Goal: Obtain resource: Download file/media

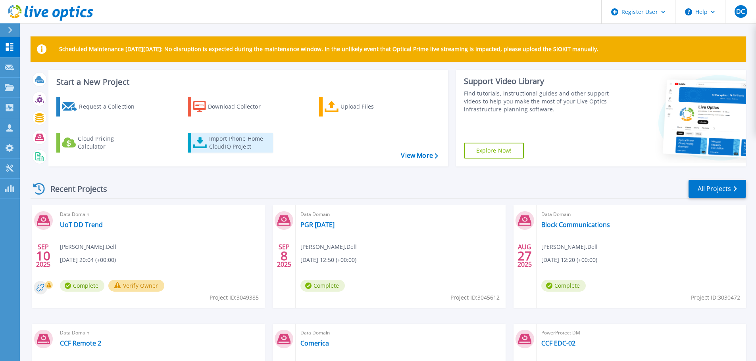
click at [200, 145] on icon at bounding box center [200, 143] width 14 height 12
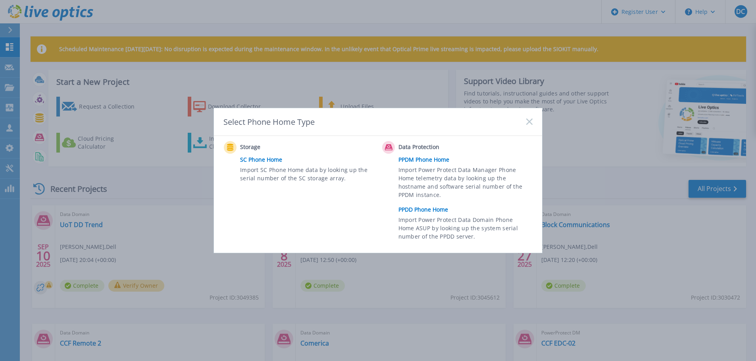
click at [411, 209] on link "PPDD Phone Home" at bounding box center [467, 210] width 138 height 12
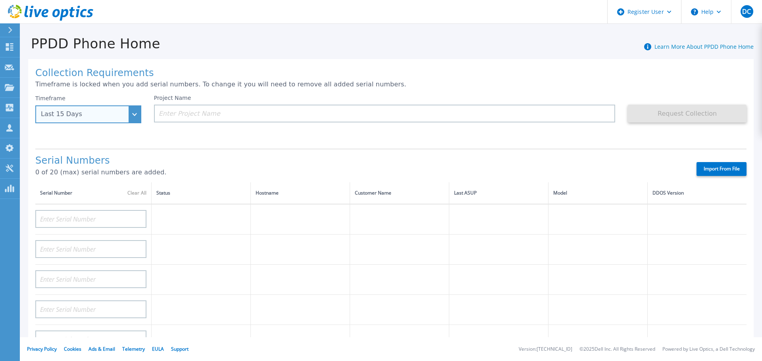
click at [106, 109] on div "Last 15 Days" at bounding box center [88, 115] width 106 height 18
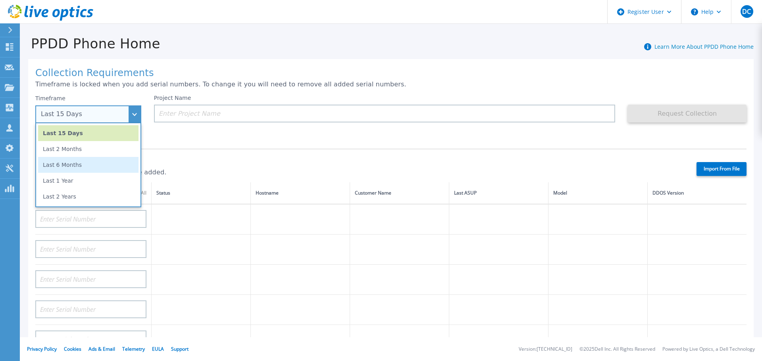
click at [88, 170] on li "Last 6 Months" at bounding box center [88, 165] width 100 height 16
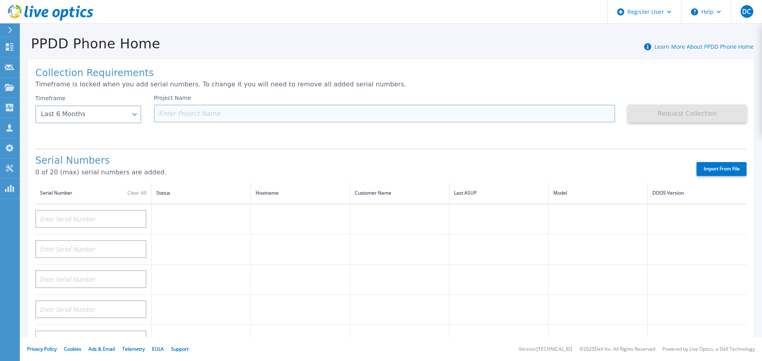
click at [223, 116] on input at bounding box center [384, 114] width 461 height 18
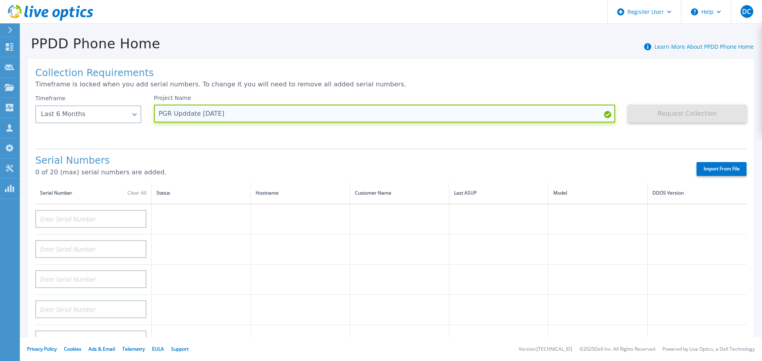
click at [186, 111] on input "PGR Upddate Sep 25" at bounding box center [384, 114] width 461 height 18
type input "PGR Update Sep 25"
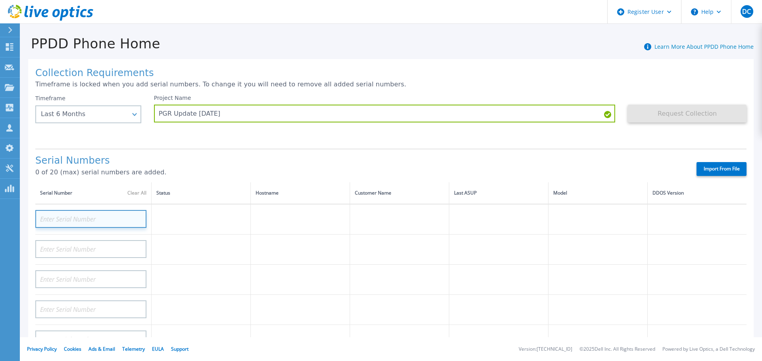
click at [93, 215] on input at bounding box center [90, 219] width 111 height 18
paste input "APM00201613887"
type input "APM00201613887"
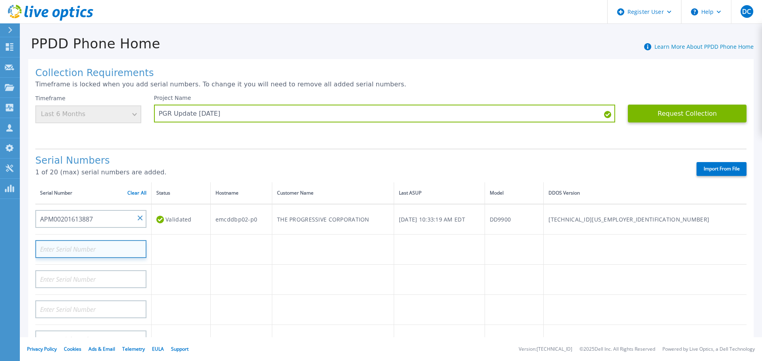
click at [84, 251] on input at bounding box center [90, 249] width 111 height 18
paste input "APM00201615439"
type input "APM00201615439"
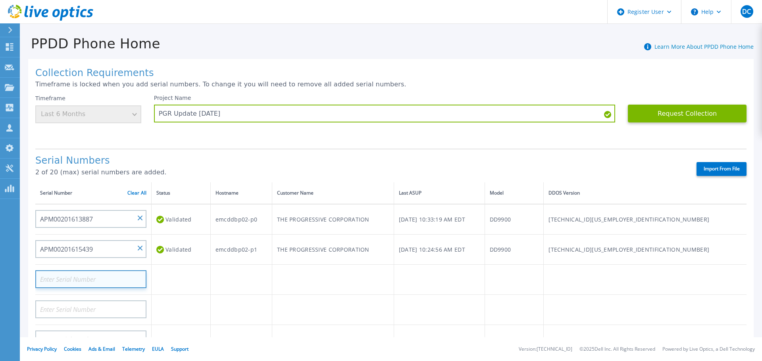
click at [86, 277] on input at bounding box center [90, 280] width 111 height 18
paste input "APM00200904738"
type input "APM00200904738"
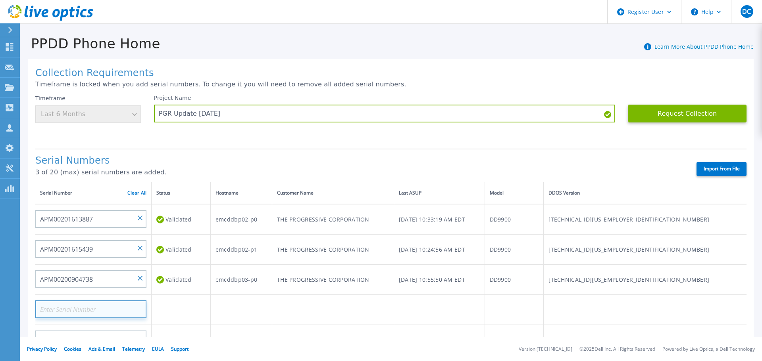
click at [86, 301] on input at bounding box center [90, 310] width 111 height 18
click at [84, 303] on input at bounding box center [90, 310] width 111 height 18
paste input "APM00200905070"
type input "APM00200905070"
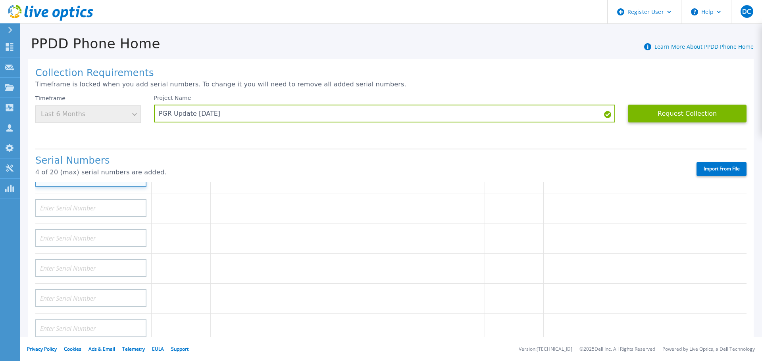
scroll to position [120, 0]
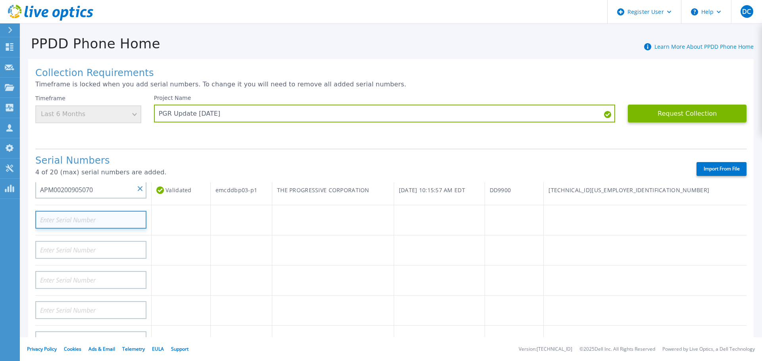
click at [85, 221] on input at bounding box center [90, 220] width 111 height 18
paste input "APM00214801078"
type input "APM00214801078"
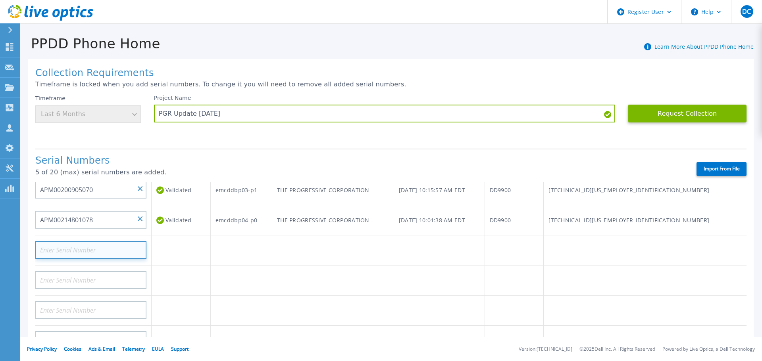
click at [83, 251] on input at bounding box center [90, 250] width 111 height 18
paste input "APM00214801079"
type input "APM00214801079"
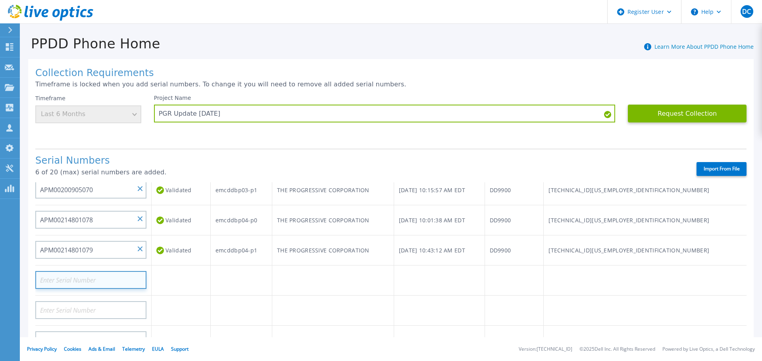
click at [84, 278] on input at bounding box center [90, 280] width 111 height 18
click at [84, 279] on input at bounding box center [90, 280] width 111 height 18
paste input "APX00242601520"
type input "APX00242601520"
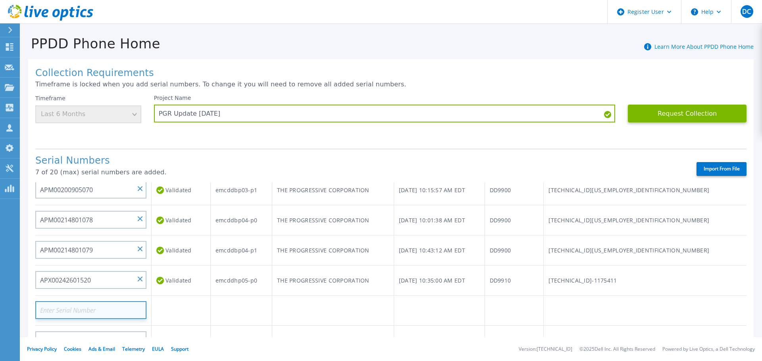
click at [84, 313] on input at bounding box center [90, 310] width 111 height 18
paste input "APX00242601521"
type input "APX00242601521"
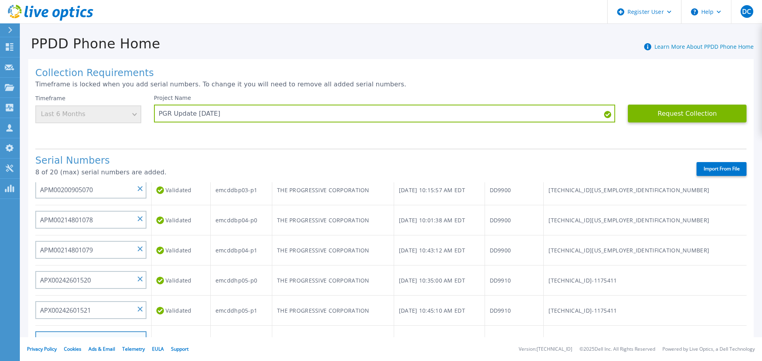
click at [94, 334] on input at bounding box center [90, 341] width 111 height 18
paste input "APM00200904739"
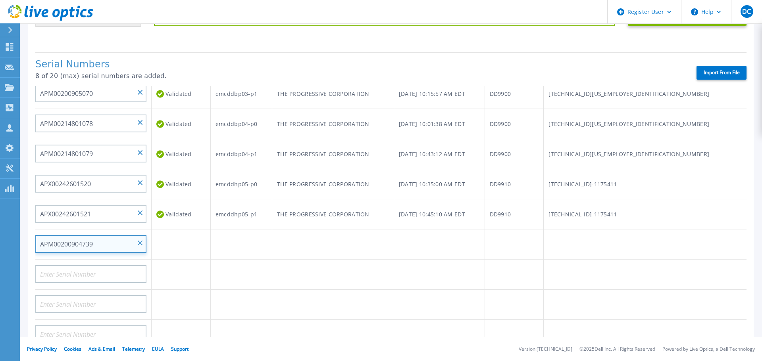
scroll to position [144, 0]
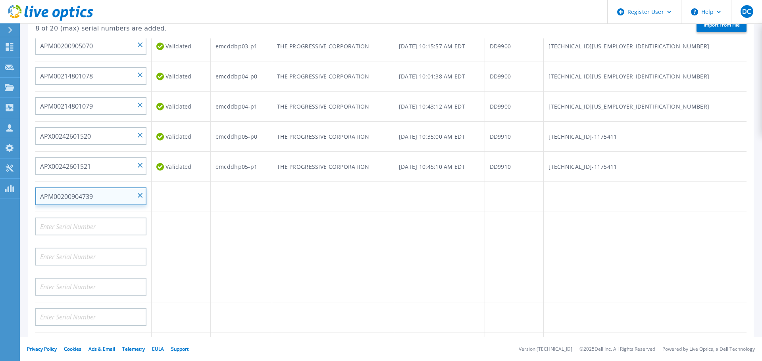
type input "APM00200904739"
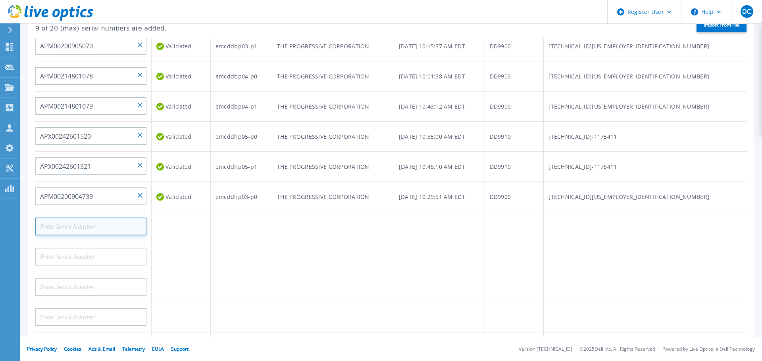
click at [66, 226] on input at bounding box center [90, 227] width 111 height 18
paste input "APM00200905071"
type input "APM00200905071"
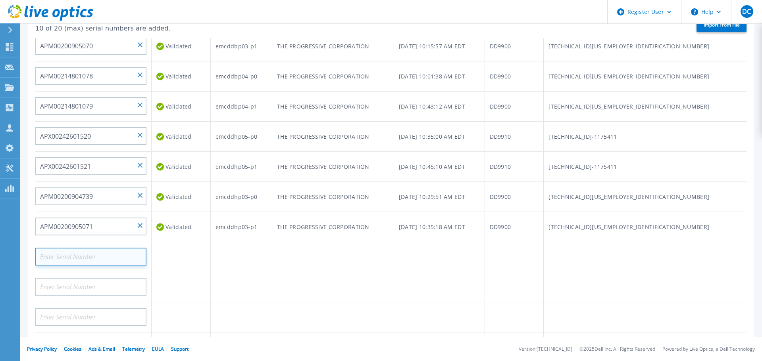
click at [121, 256] on input at bounding box center [90, 257] width 111 height 18
paste input "APM00215215352"
type input "APM00215215352"
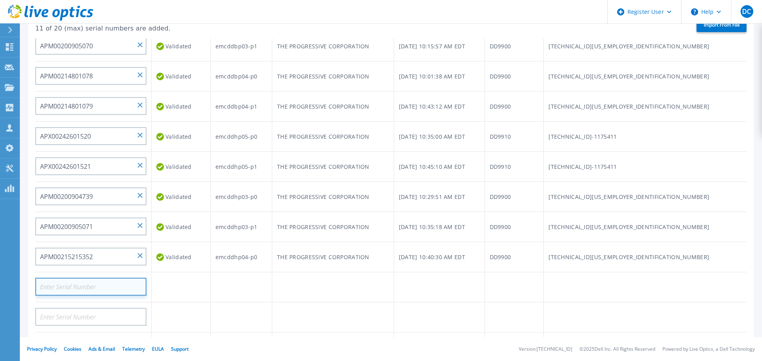
click at [109, 294] on input at bounding box center [90, 287] width 111 height 18
paste input "APM00215215355"
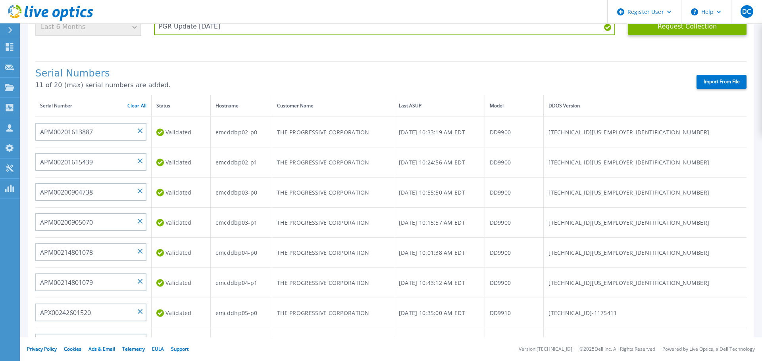
scroll to position [0, 0]
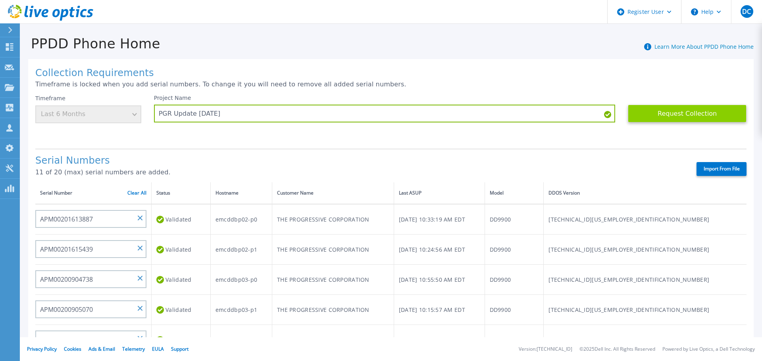
type input "APM00215215355"
click at [671, 112] on button "Request Collection" at bounding box center [687, 114] width 119 height 18
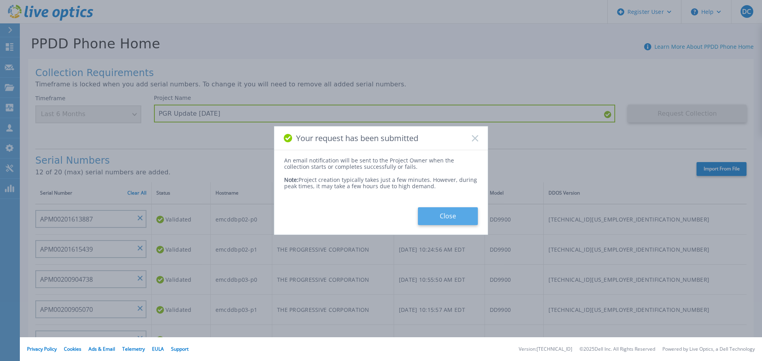
click at [451, 215] on button "Close" at bounding box center [448, 216] width 60 height 18
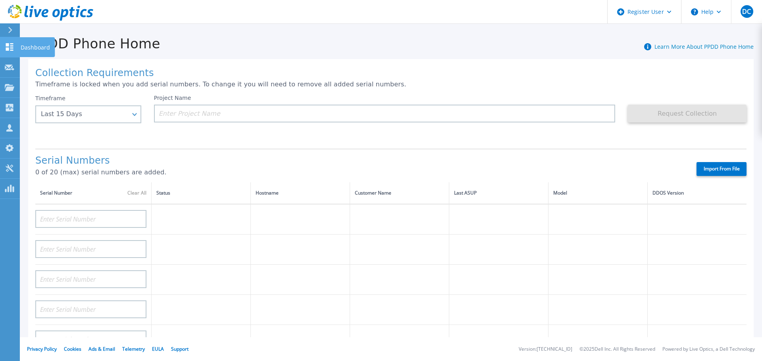
click at [13, 46] on icon at bounding box center [10, 47] width 10 height 8
click at [21, 44] on p "Dashboard" at bounding box center [35, 47] width 29 height 21
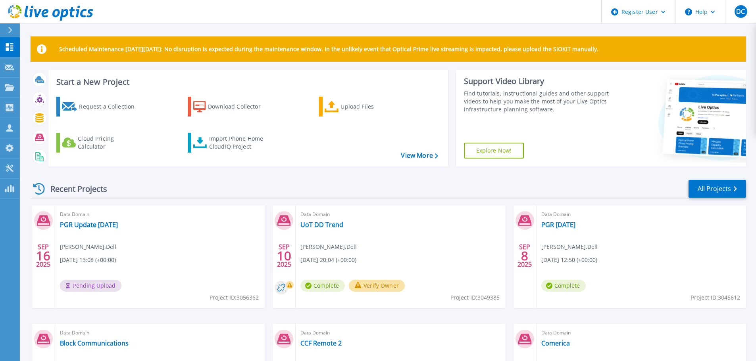
click at [625, 134] on div at bounding box center [681, 118] width 130 height 97
click at [131, 288] on button "Verify Owner" at bounding box center [136, 286] width 56 height 12
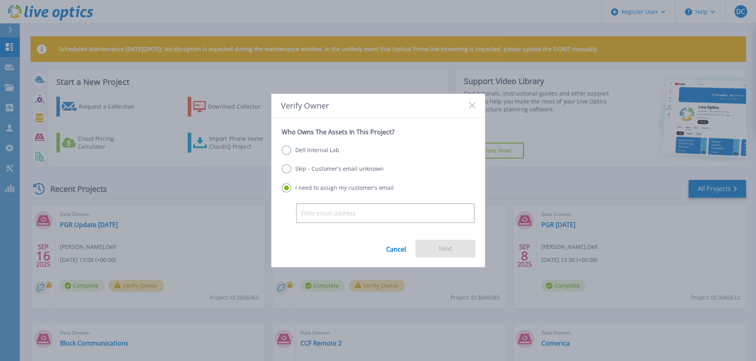
click at [304, 146] on label "Dell Internal Lab" at bounding box center [311, 151] width 58 height 10
click at [0, 0] on input "Dell Internal Lab" at bounding box center [0, 0] width 0 height 0
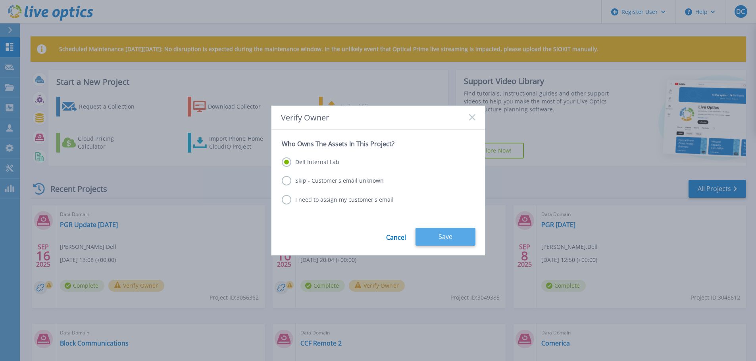
click at [436, 242] on button "Save" at bounding box center [445, 237] width 60 height 18
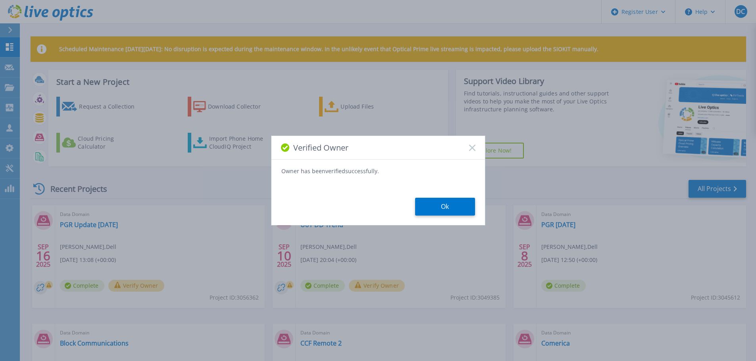
click at [446, 203] on button "Ok" at bounding box center [445, 207] width 60 height 18
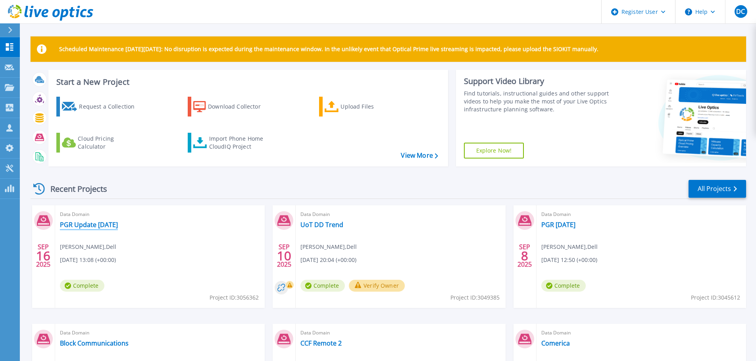
click at [115, 223] on link "PGR Update [DATE]" at bounding box center [89, 225] width 58 height 8
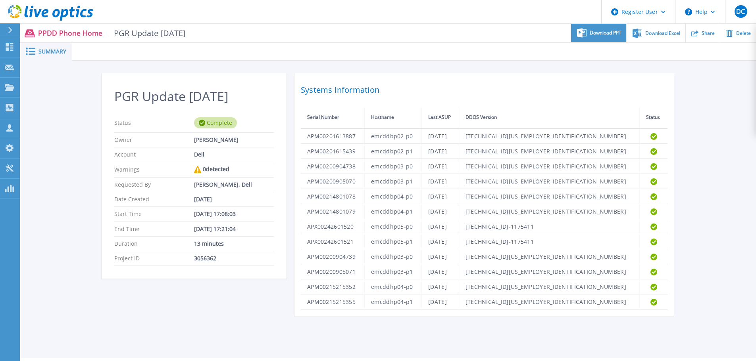
click at [604, 27] on div "Download PPT" at bounding box center [598, 33] width 55 height 19
click at [663, 31] on span "Download Excel" at bounding box center [662, 33] width 35 height 5
